Goal: Task Accomplishment & Management: Use online tool/utility

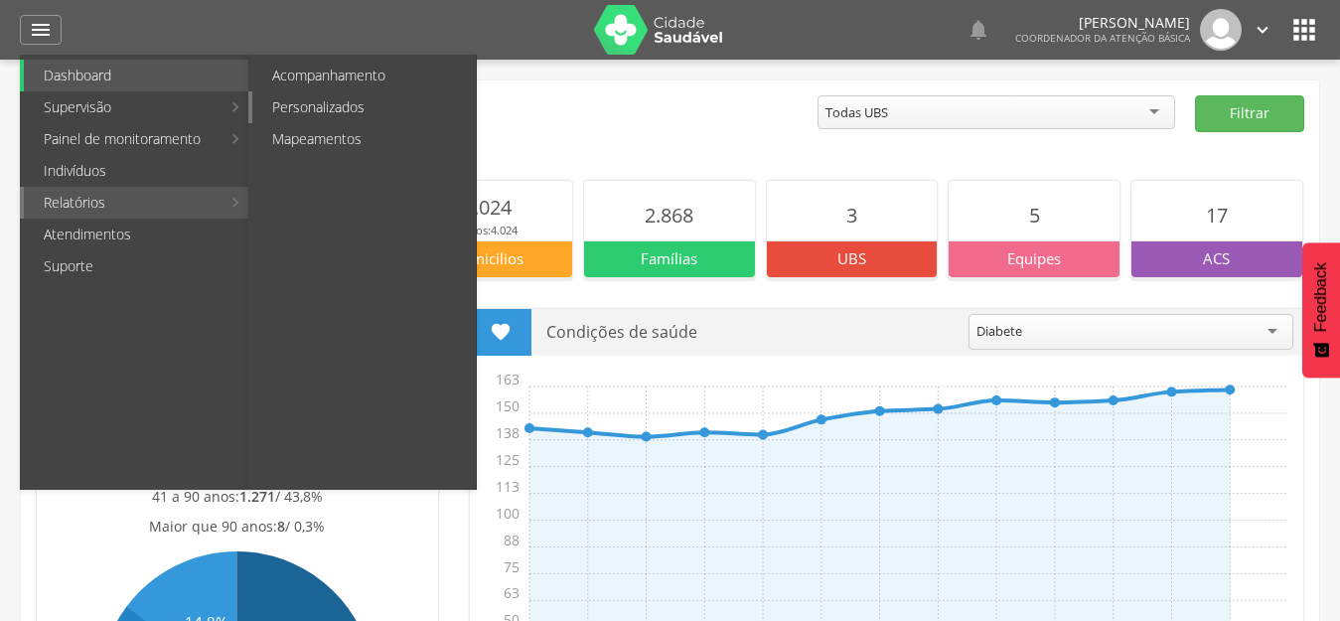
click at [323, 114] on link "Personalizados" at bounding box center [364, 107] width 224 height 32
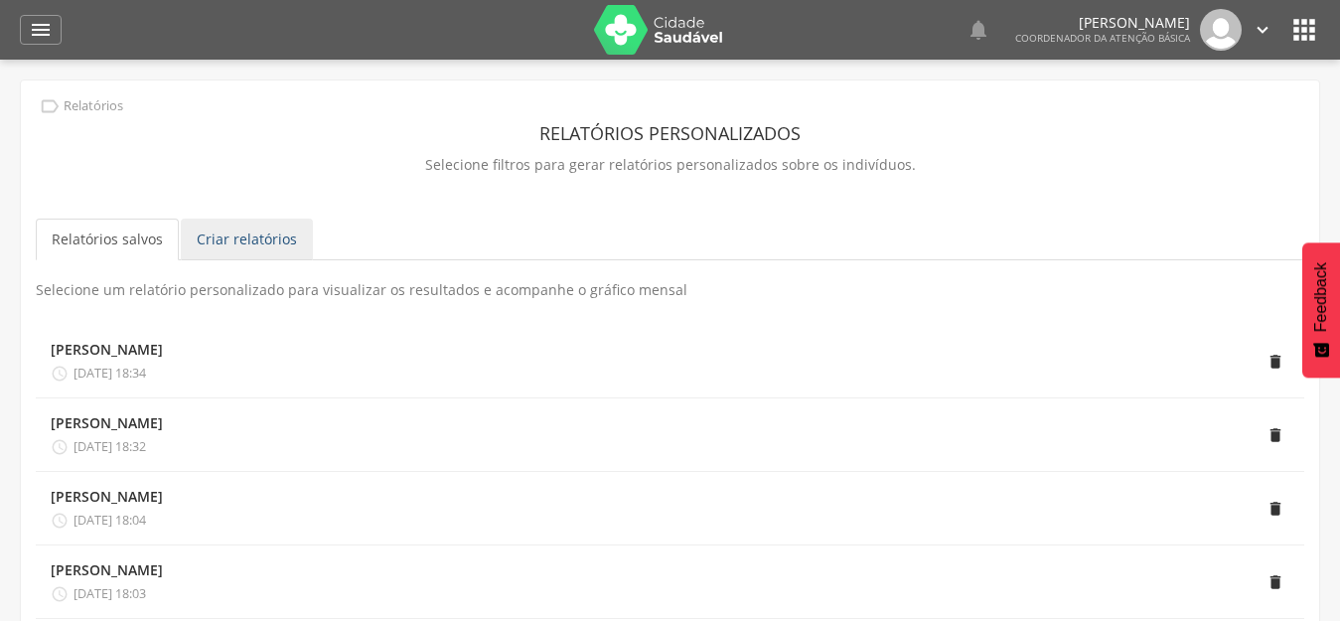
click at [216, 238] on link "Criar relatórios" at bounding box center [247, 240] width 132 height 42
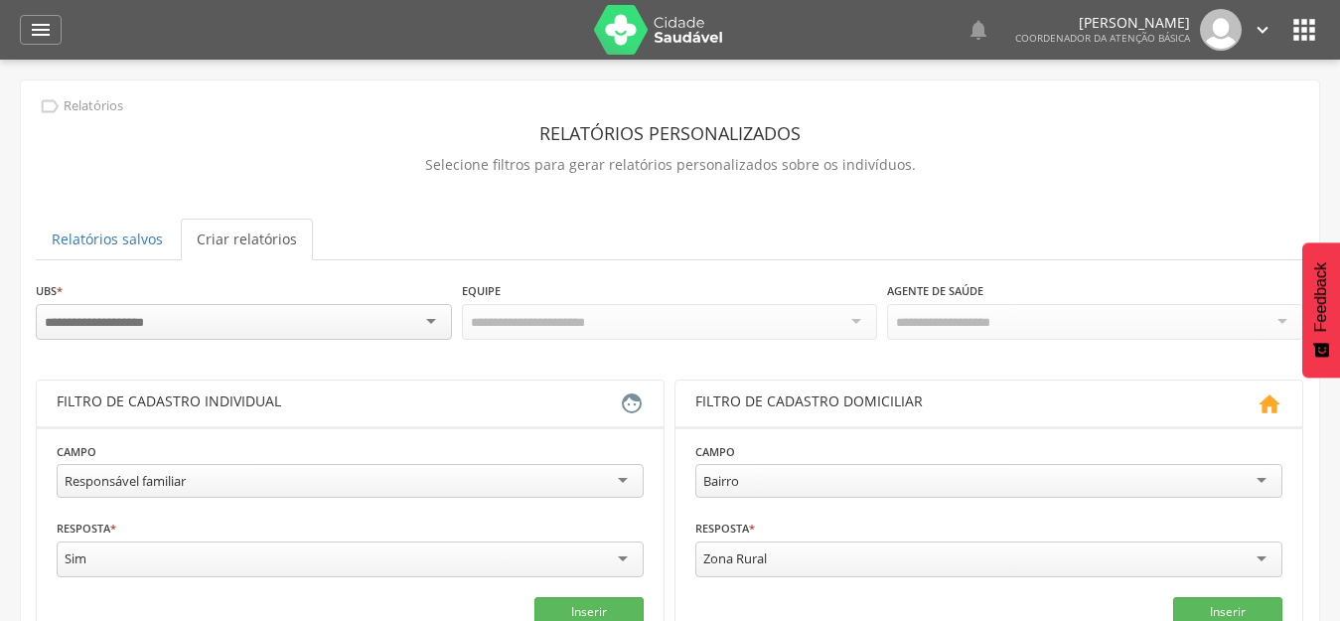
click at [320, 310] on div at bounding box center [244, 322] width 416 height 36
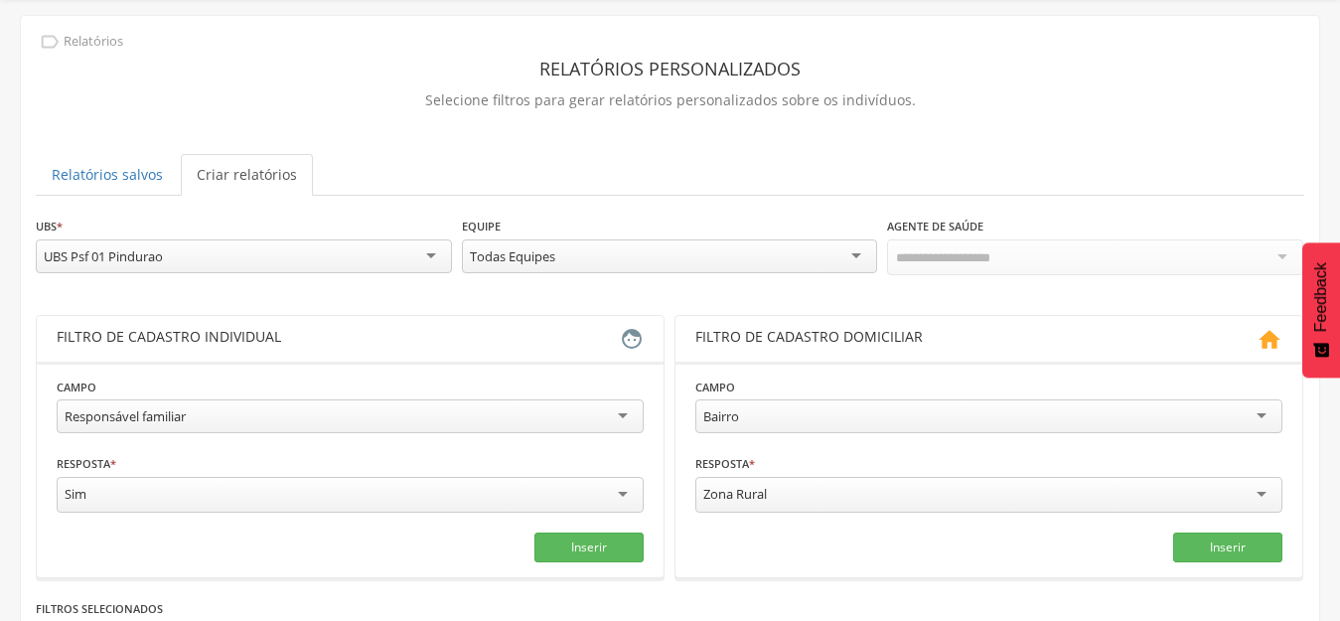
scroll to position [99, 0]
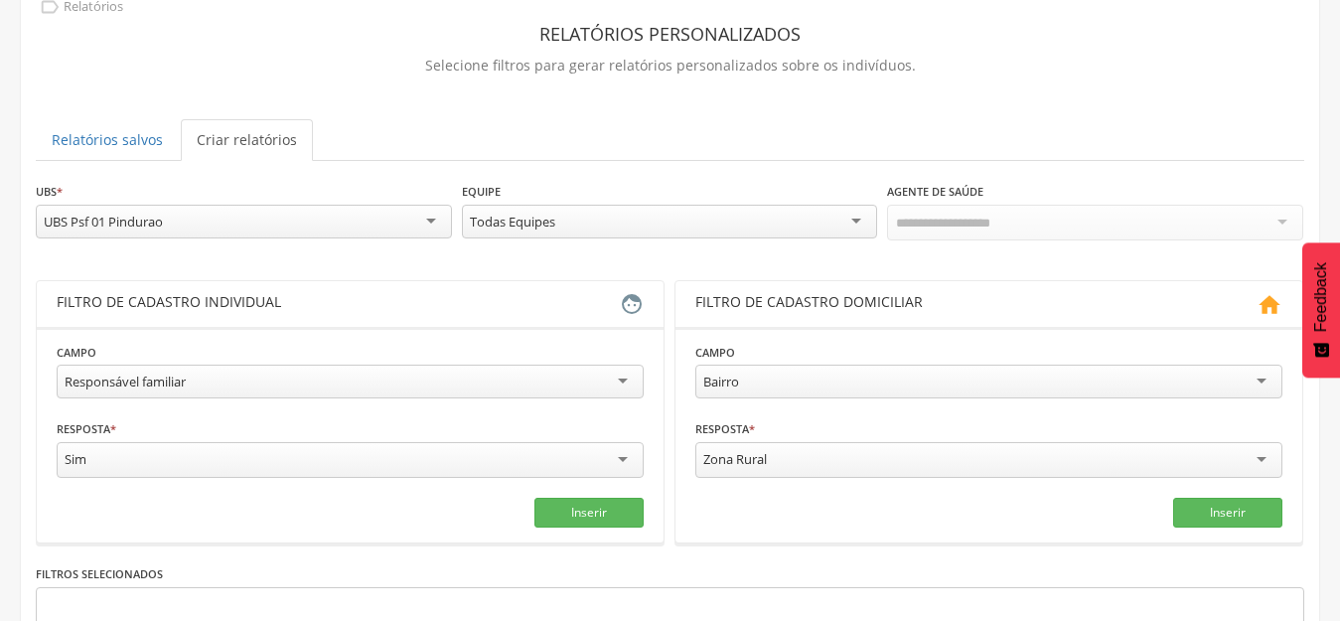
click at [111, 377] on div "Responsável familiar" at bounding box center [125, 382] width 121 height 18
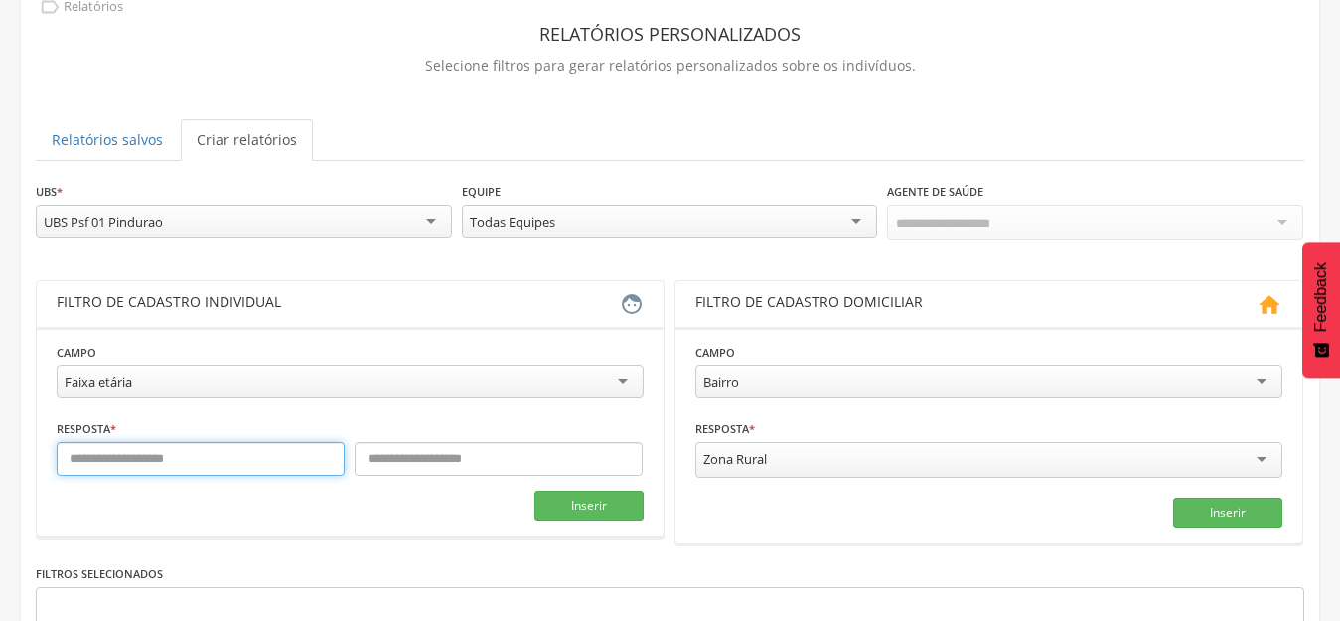
click at [155, 459] on input "text" at bounding box center [201, 459] width 288 height 34
type input "*"
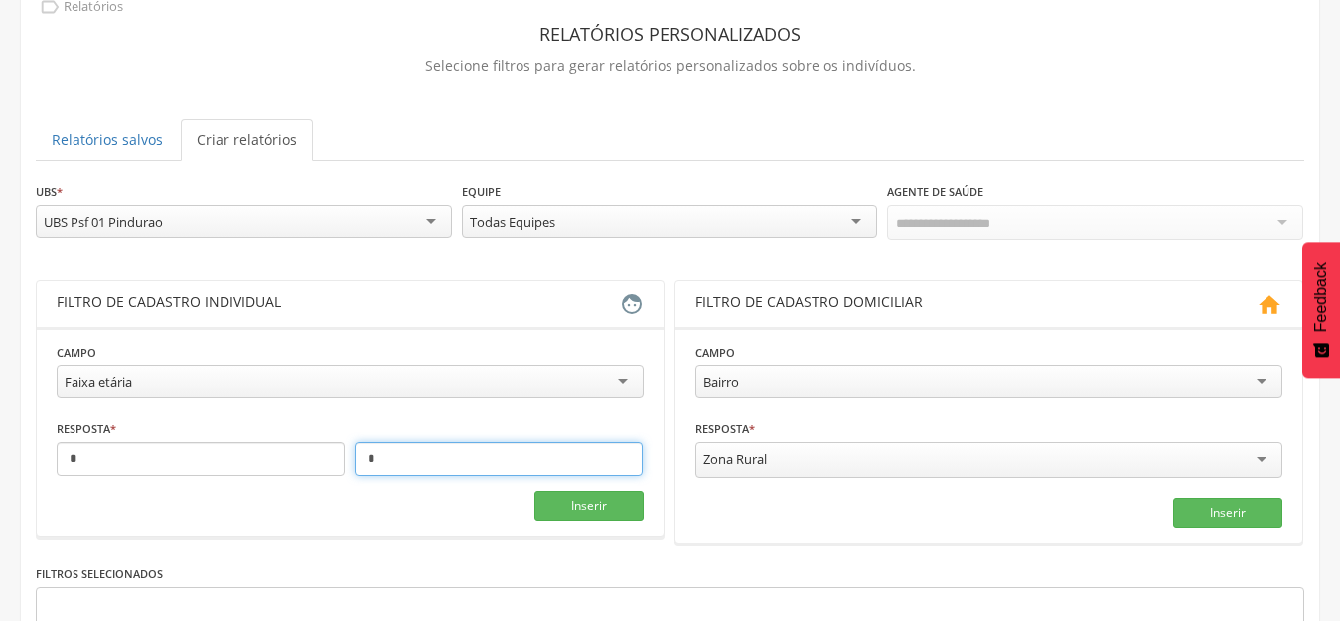
type input "*"
click at [614, 505] on button "Inserir" at bounding box center [589, 506] width 109 height 30
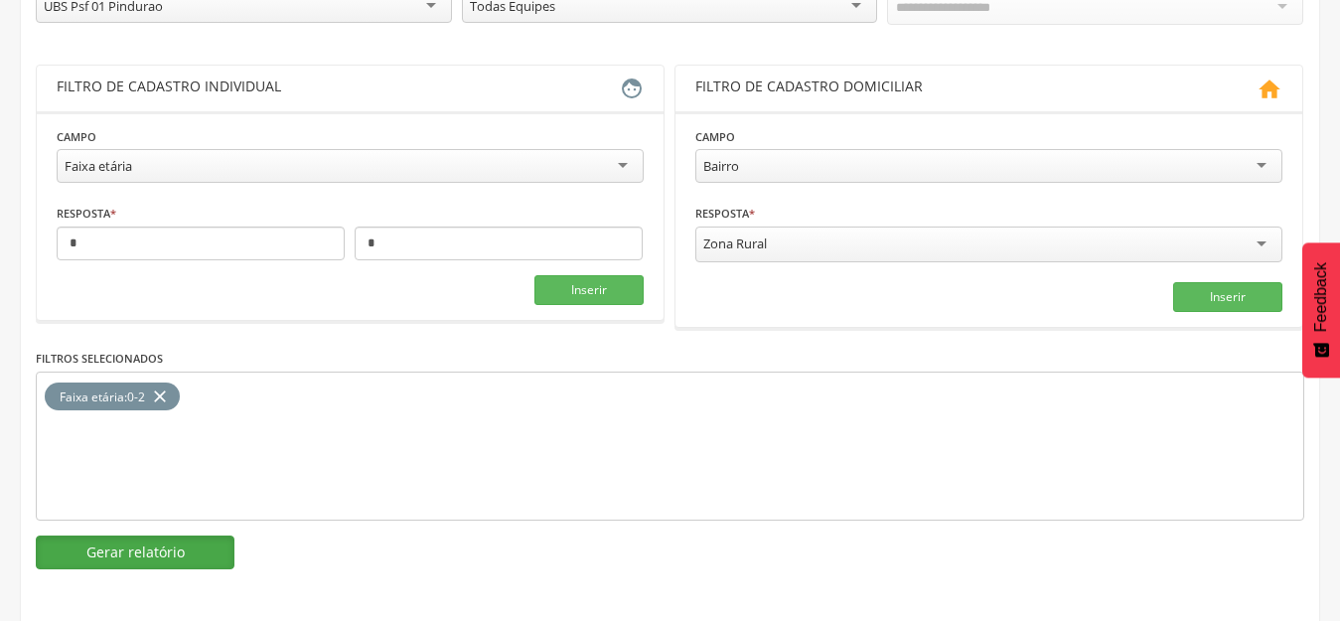
click at [122, 542] on button "Gerar relatório" at bounding box center [135, 553] width 199 height 34
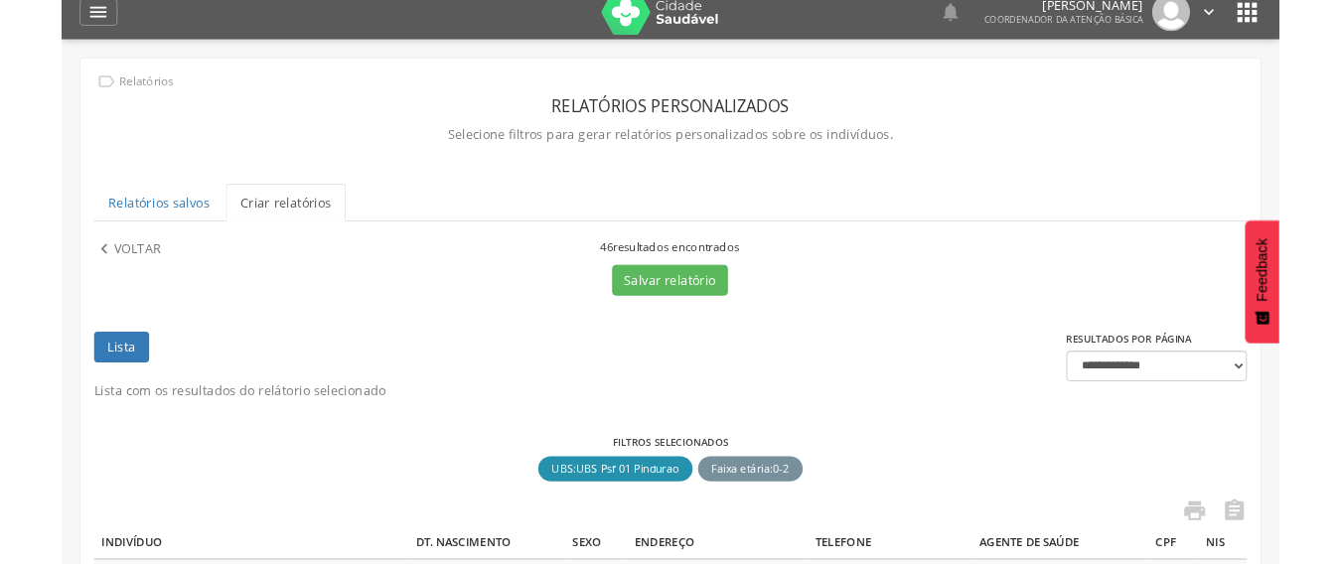
scroll to position [116, 0]
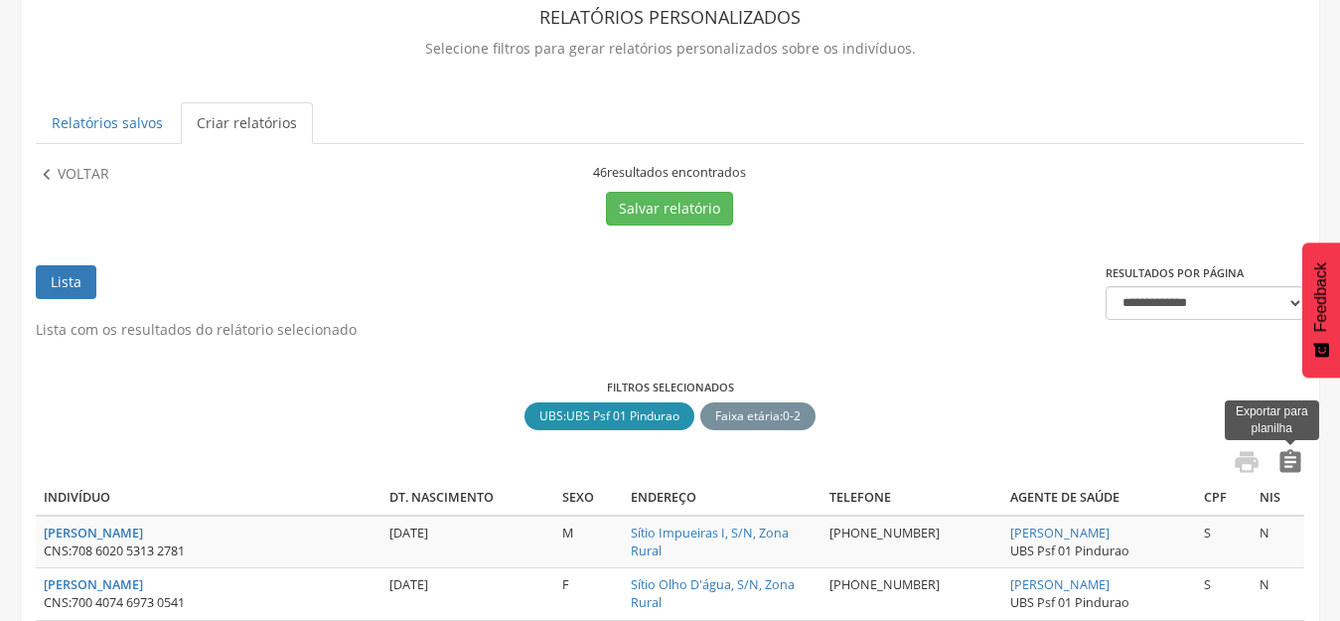
click at [1294, 460] on icon "" at bounding box center [1291, 462] width 28 height 28
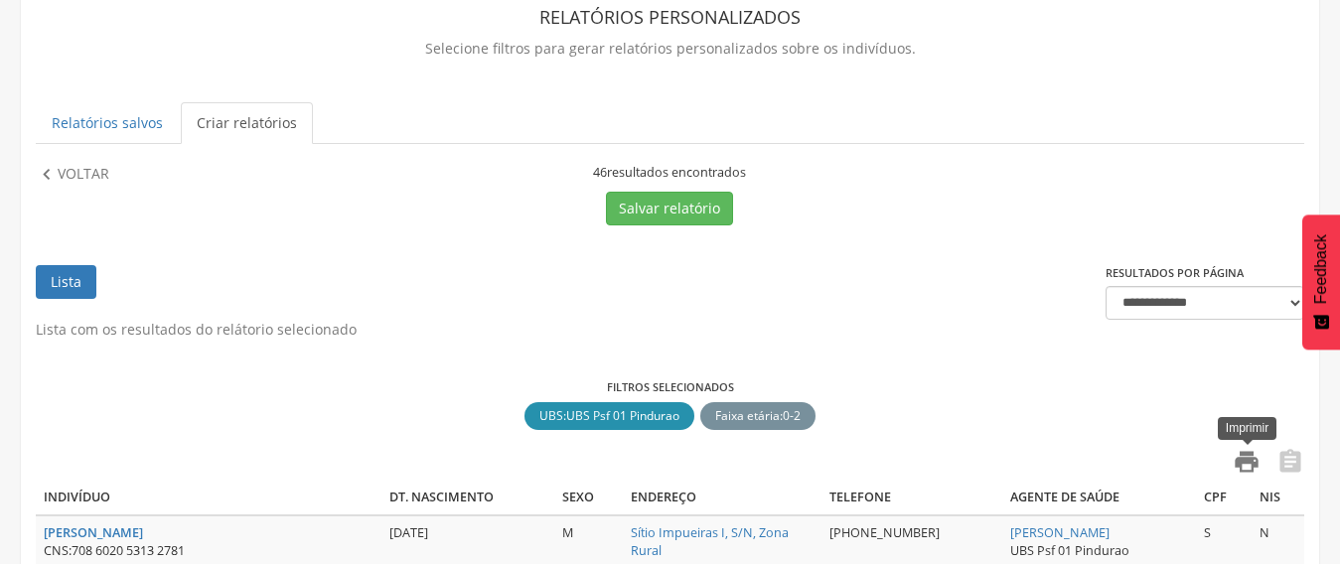
click at [1244, 465] on icon "" at bounding box center [1247, 462] width 28 height 28
click at [80, 174] on p "Voltar" at bounding box center [84, 175] width 52 height 22
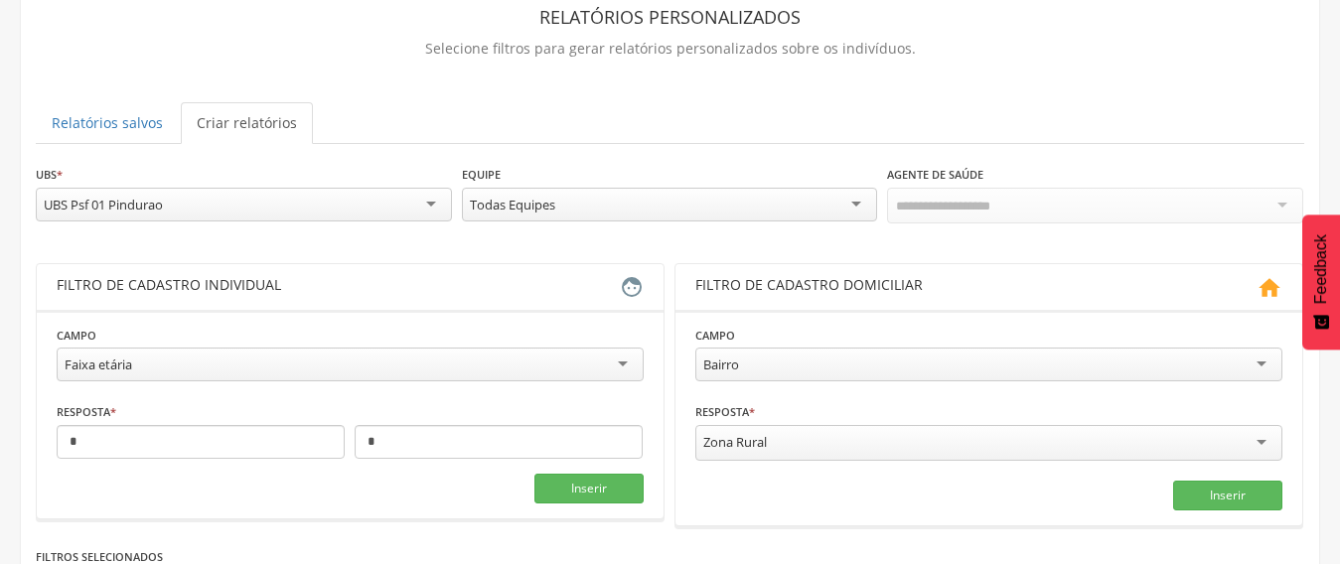
click at [155, 368] on div "Faixa etária" at bounding box center [350, 365] width 587 height 34
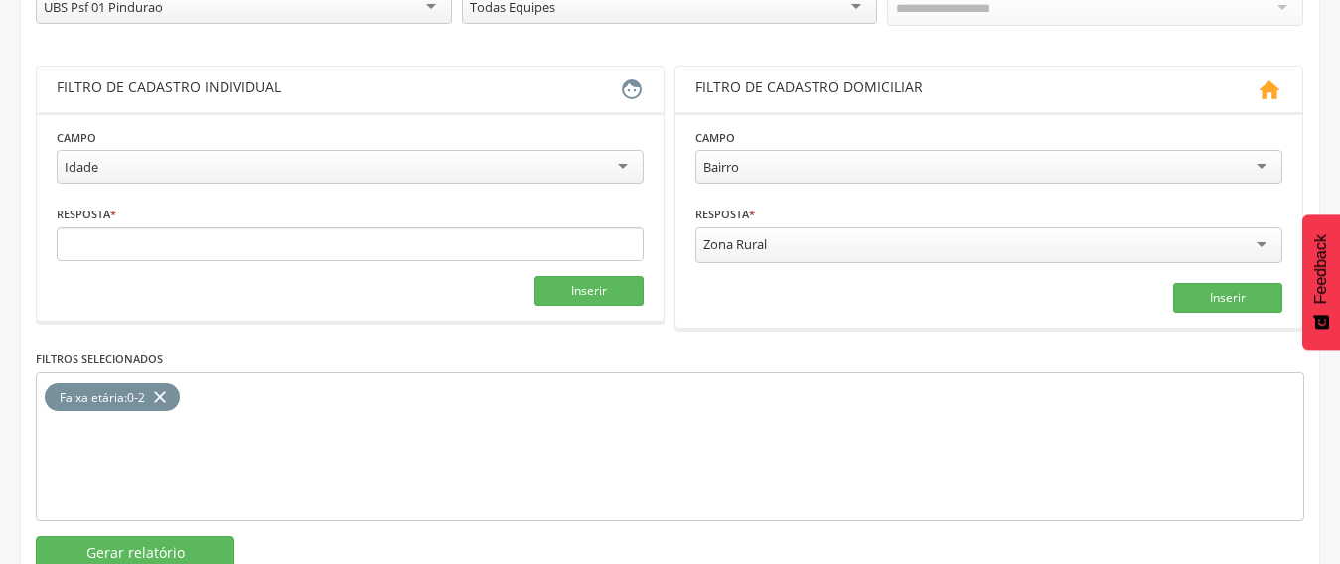
scroll to position [315, 0]
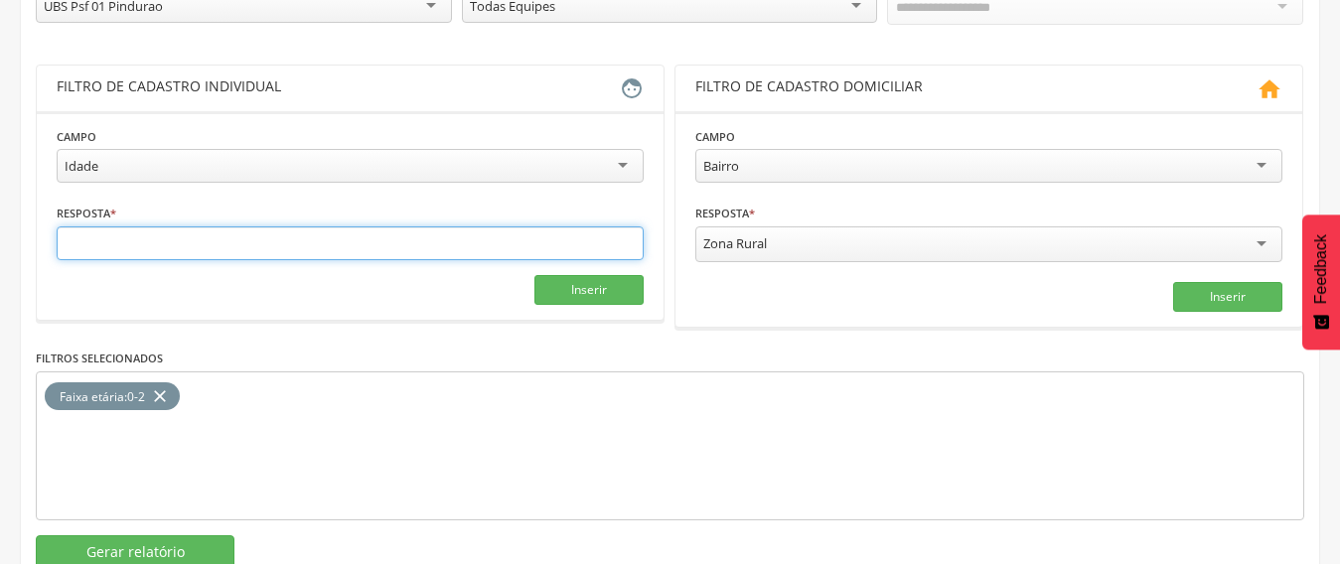
click at [161, 245] on input "text" at bounding box center [350, 244] width 587 height 34
type input "*"
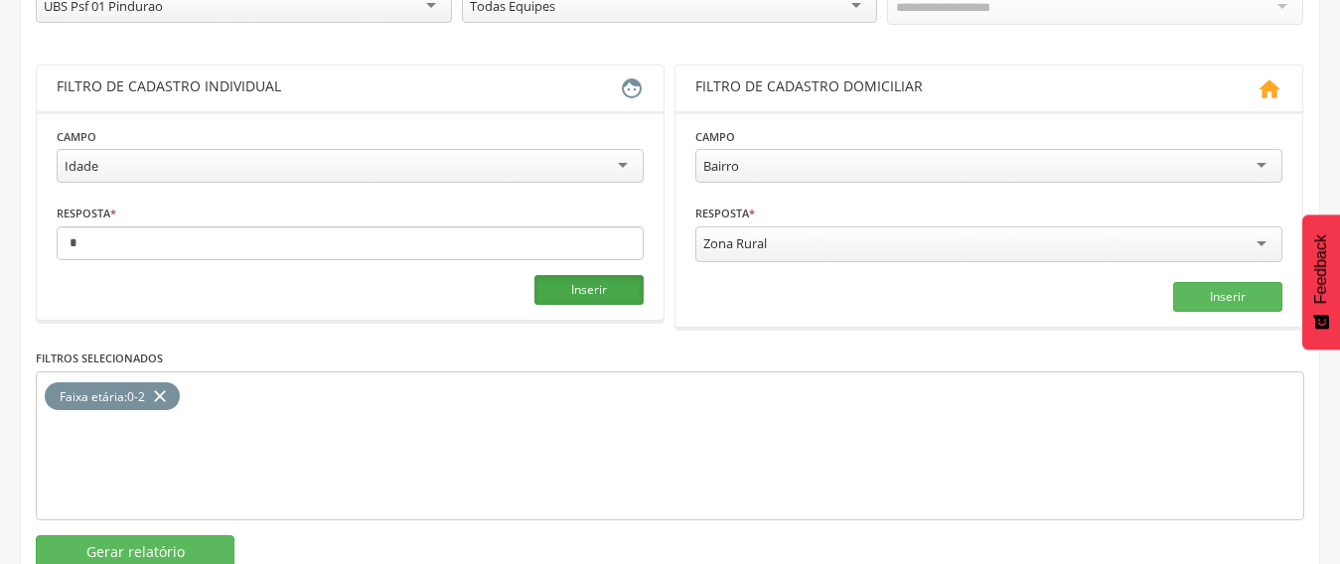
click at [594, 298] on button "Inserir" at bounding box center [589, 290] width 109 height 30
click at [158, 387] on icon "close" at bounding box center [160, 397] width 20 height 29
click at [173, 547] on button "Gerar relatório" at bounding box center [135, 553] width 199 height 34
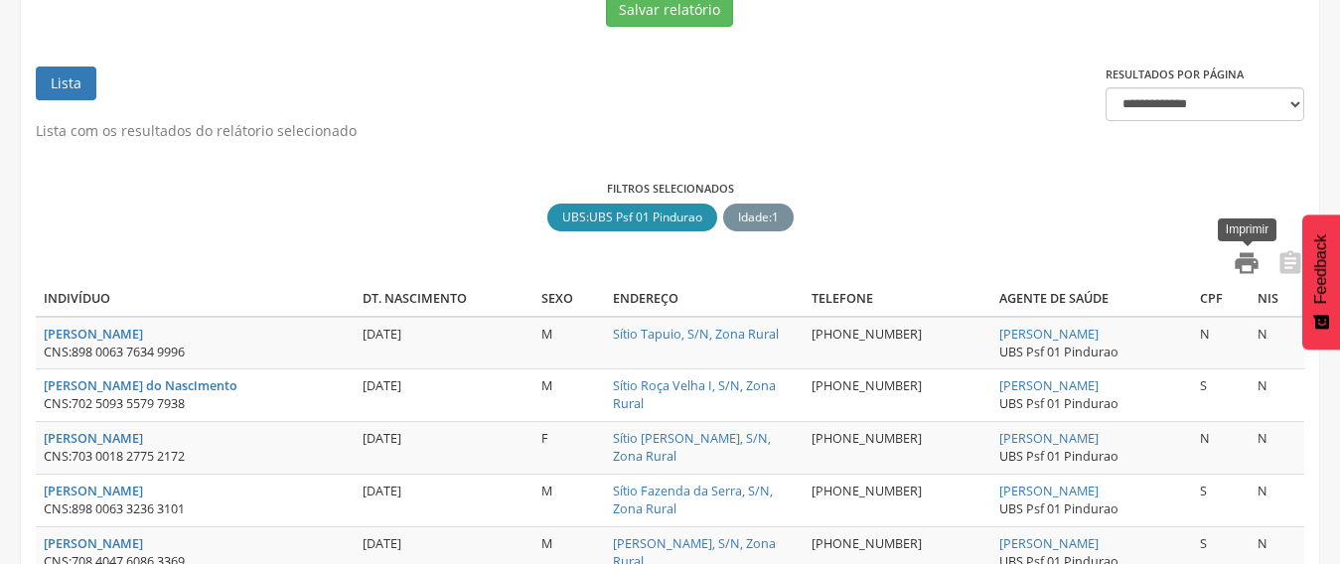
click at [1236, 272] on icon "" at bounding box center [1247, 263] width 28 height 28
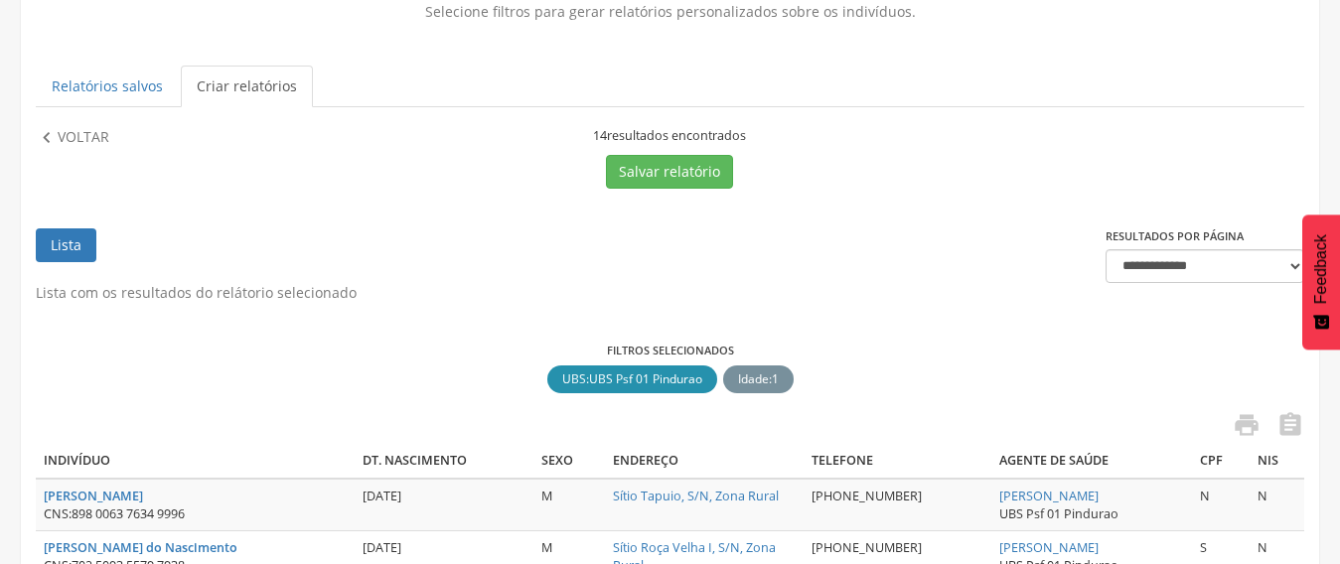
scroll to position [0, 0]
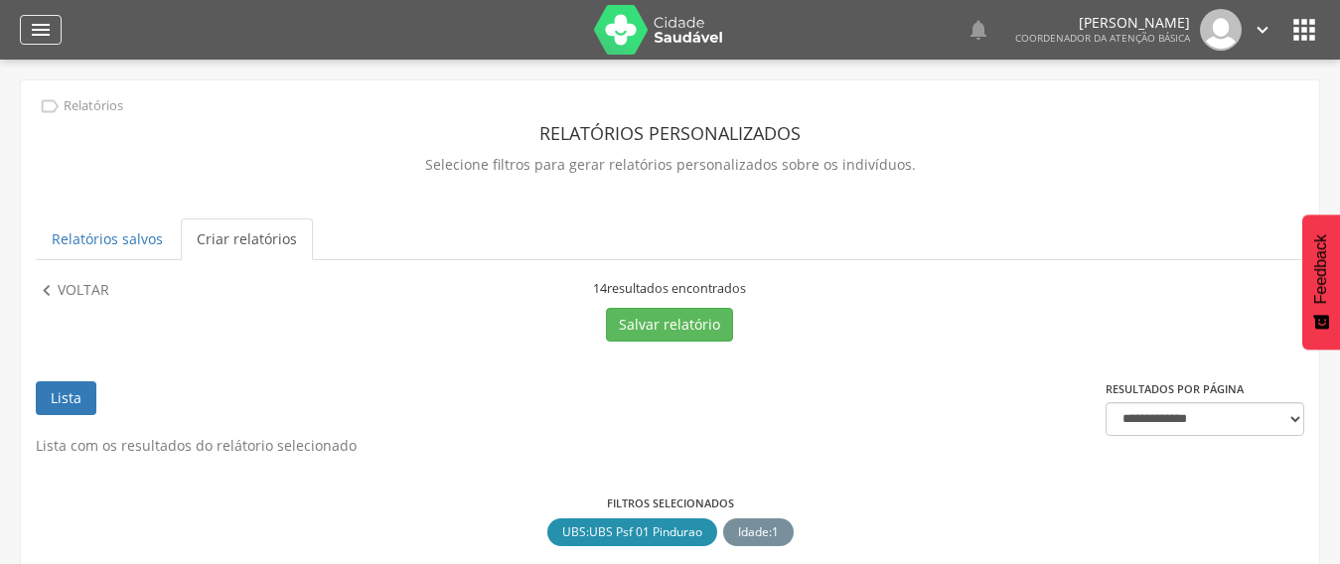
click at [45, 27] on icon "" at bounding box center [41, 30] width 24 height 24
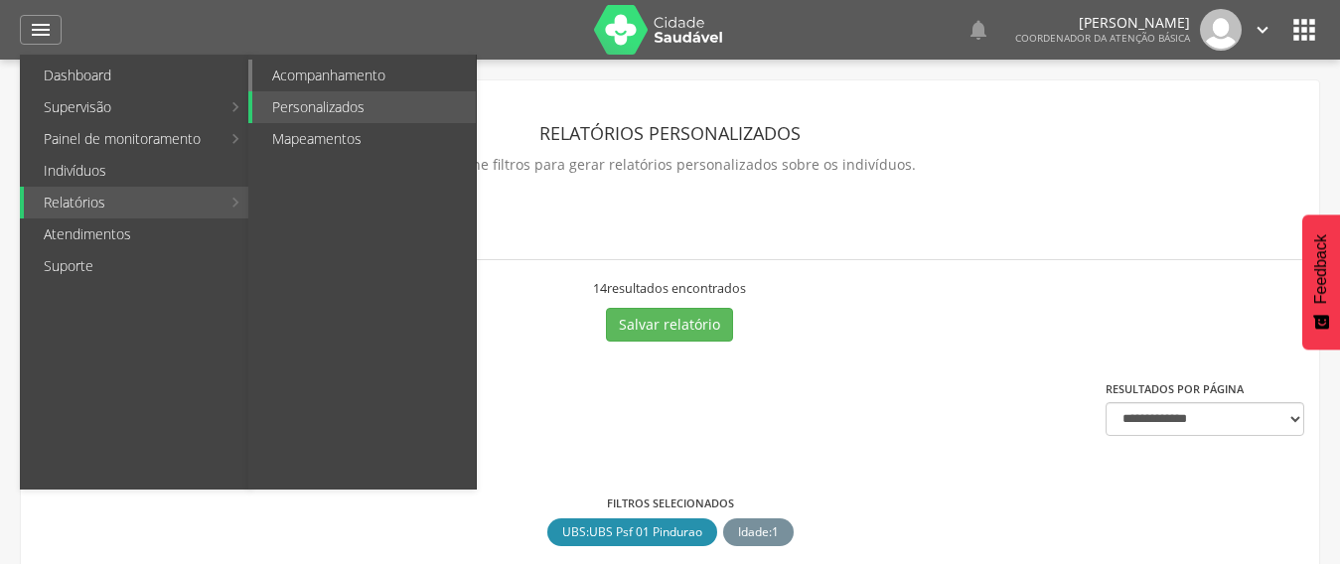
click at [329, 72] on link "Acompanhamento" at bounding box center [364, 76] width 224 height 32
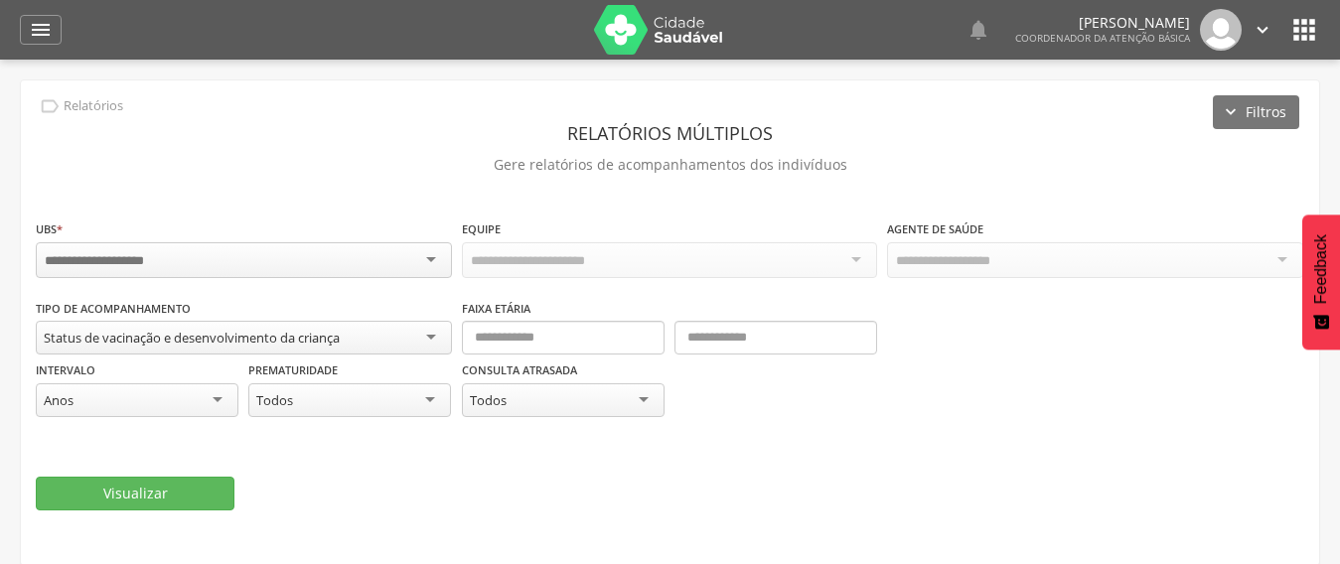
click at [128, 334] on div "Status de vacinação e desenvolvimento da criança" at bounding box center [192, 338] width 296 height 18
click at [161, 252] on input "select-one" at bounding box center [110, 261] width 130 height 18
click at [532, 328] on input "text" at bounding box center [563, 338] width 203 height 34
type input "*"
click at [750, 332] on input "text" at bounding box center [776, 338] width 203 height 34
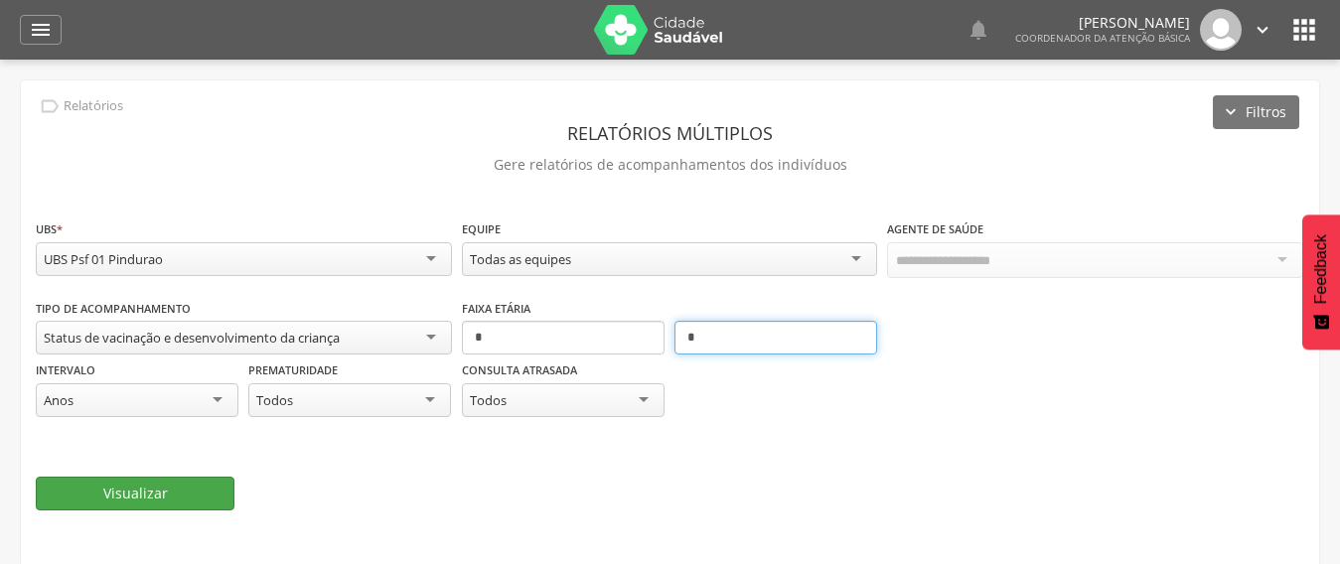
type input "*"
click at [197, 499] on button "Visualizar" at bounding box center [135, 494] width 199 height 34
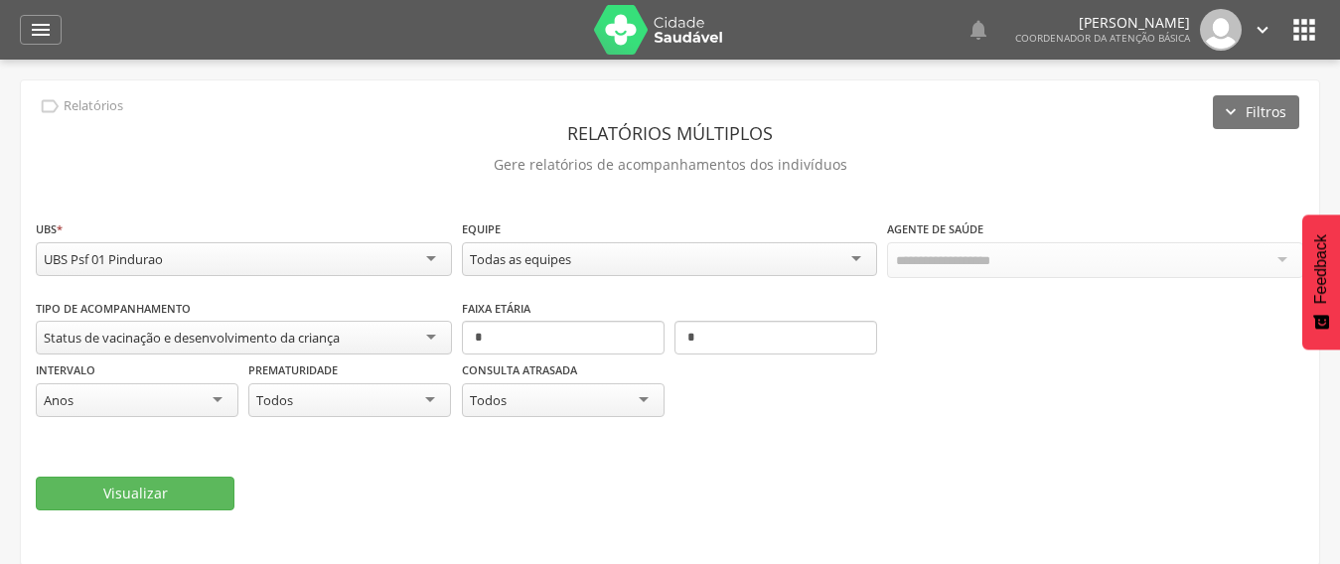
click at [171, 334] on div "Status de vacinação e desenvolvimento da criança" at bounding box center [192, 338] width 296 height 18
click at [986, 545] on div "**********" at bounding box center [670, 385] width 1269 height 332
click at [24, 20] on div "" at bounding box center [41, 30] width 42 height 30
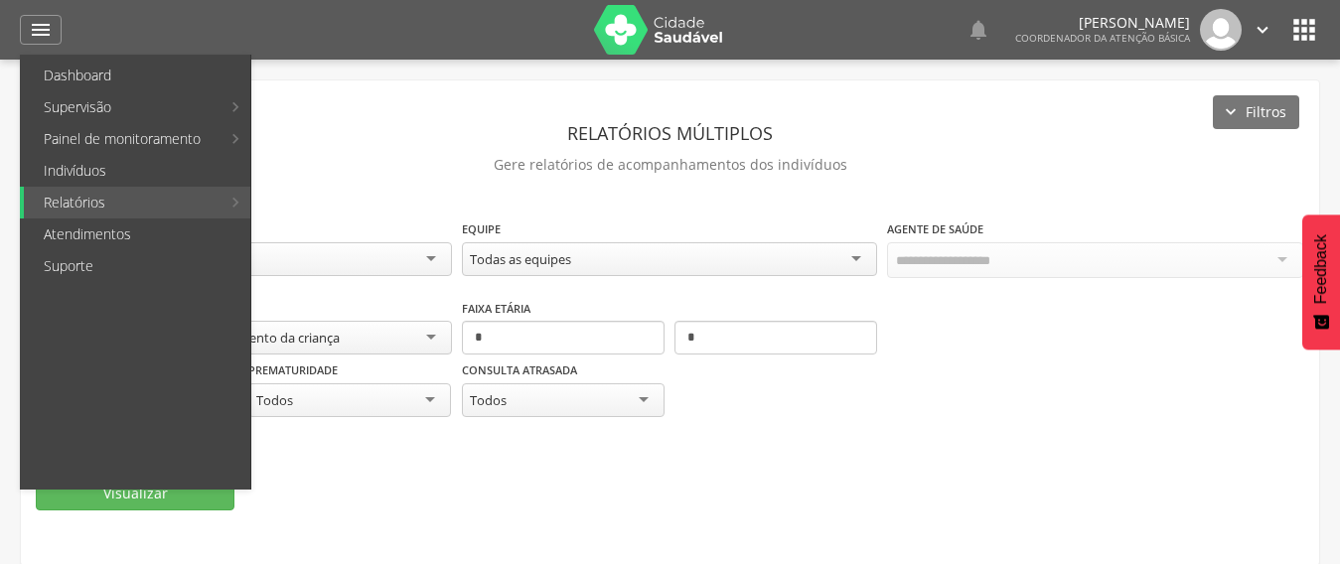
drag, startPoint x: 981, startPoint y: 127, endPoint x: 829, endPoint y: 1, distance: 197.6
click at [981, 126] on header "Relatórios múltiplos" at bounding box center [670, 133] width 1269 height 36
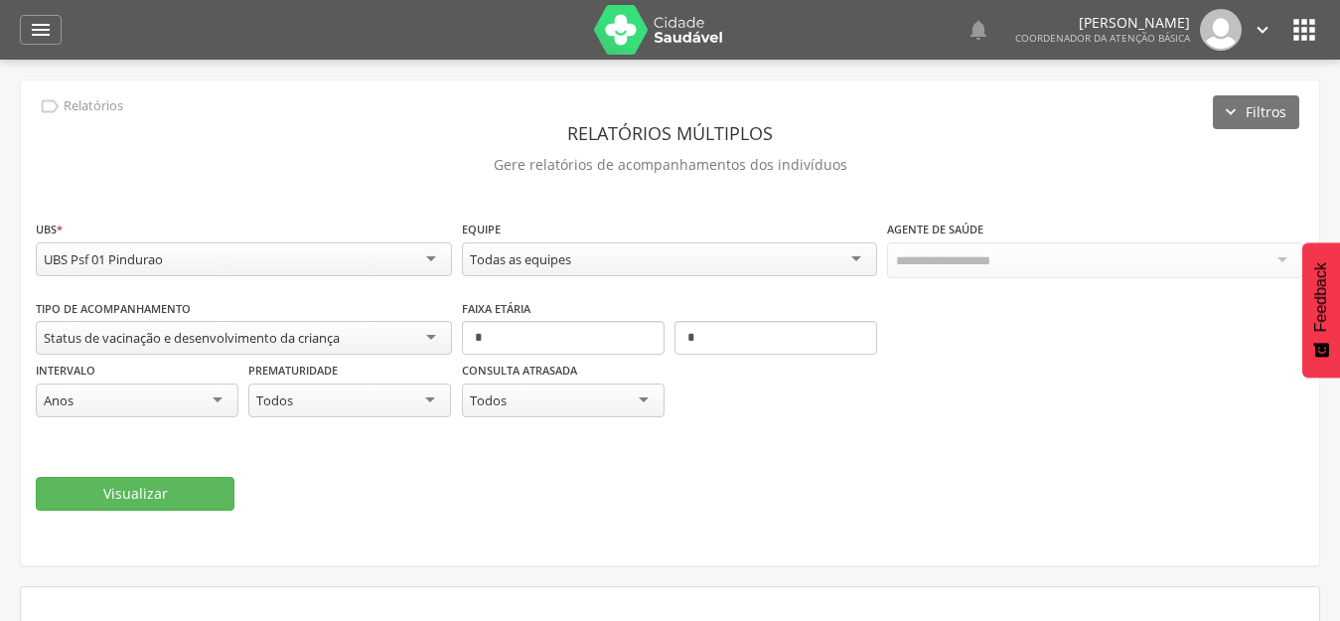
click at [1261, 30] on icon "" at bounding box center [1263, 30] width 22 height 22
click at [1150, 119] on link "Sair" at bounding box center [1194, 114] width 157 height 25
